Goal: Find specific page/section

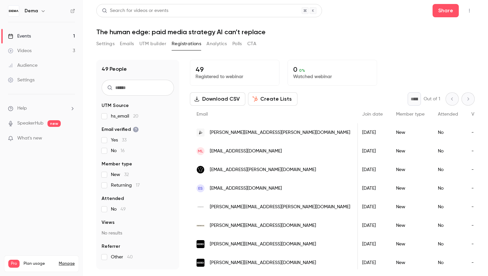
scroll to position [0, 46]
